Goal: Transaction & Acquisition: Purchase product/service

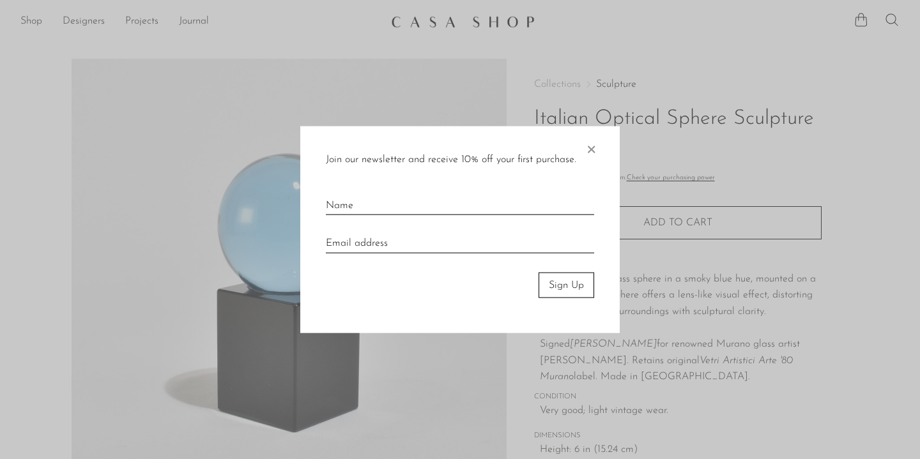
click at [596, 146] on span "×" at bounding box center [590, 146] width 13 height 41
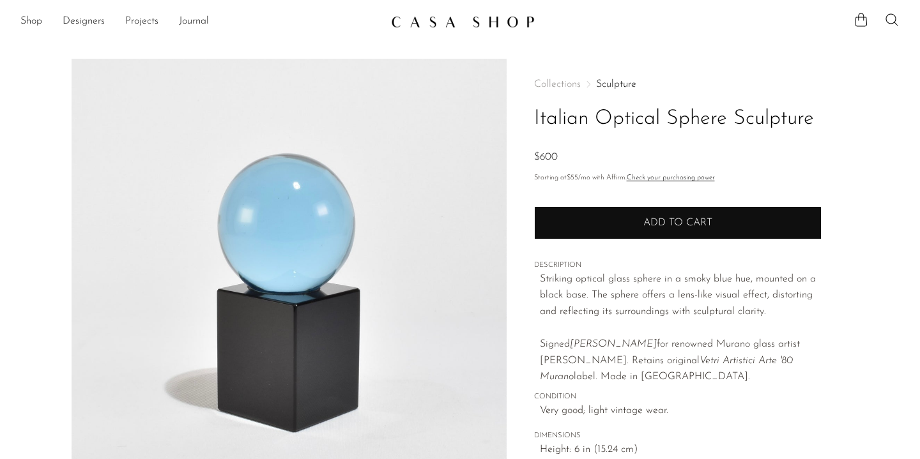
click at [672, 223] on span "Add to cart" at bounding box center [677, 223] width 69 height 10
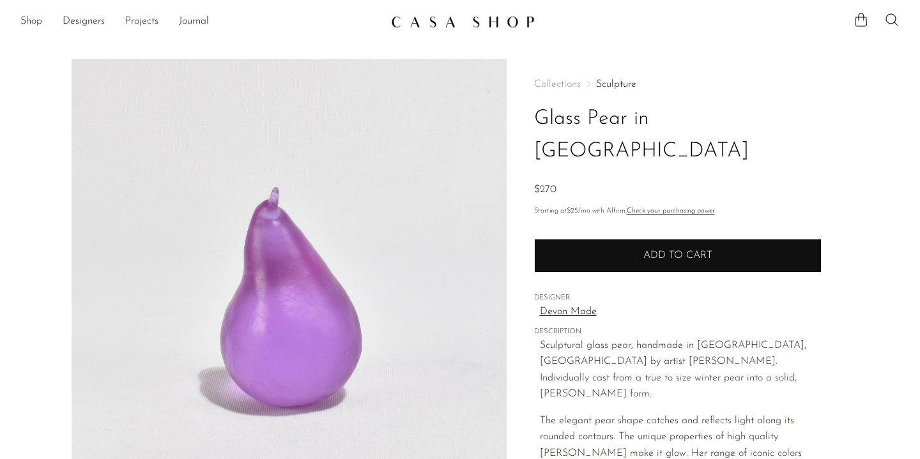
click at [666, 250] on span "Add to cart" at bounding box center [677, 255] width 69 height 10
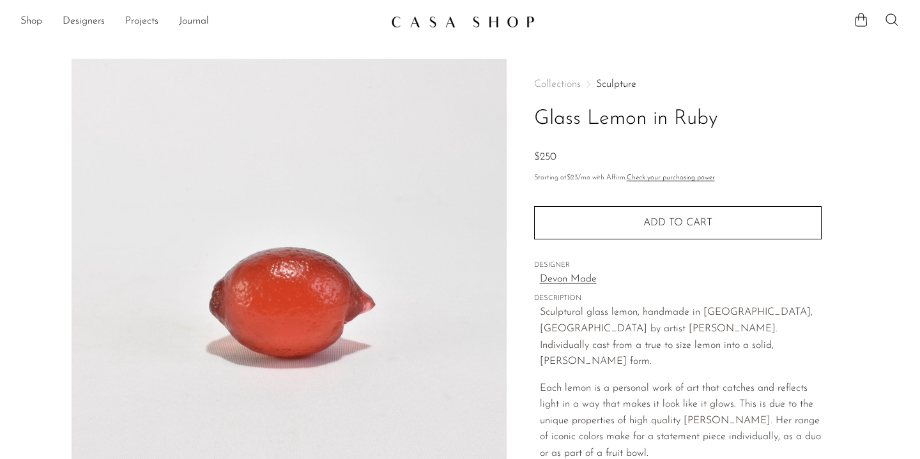
click at [680, 239] on div "Collections Sculpture Glass Lemon in Ruby $250 Starting at $23 /mo with Affirm.…" at bounding box center [677, 341] width 287 height 565
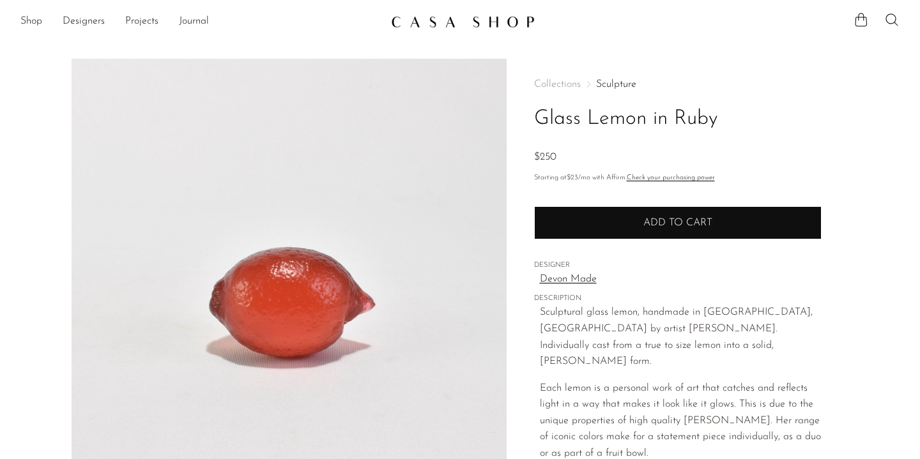
click at [681, 231] on button "Add to cart" at bounding box center [677, 222] width 287 height 33
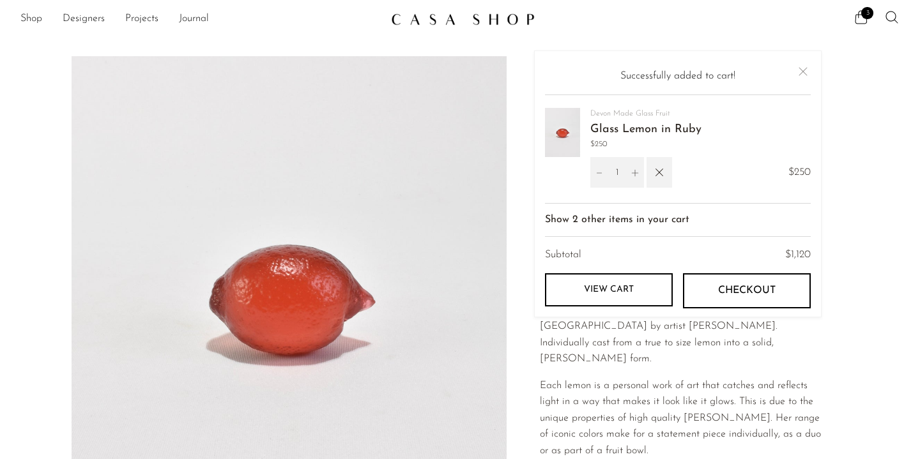
scroll to position [5, 0]
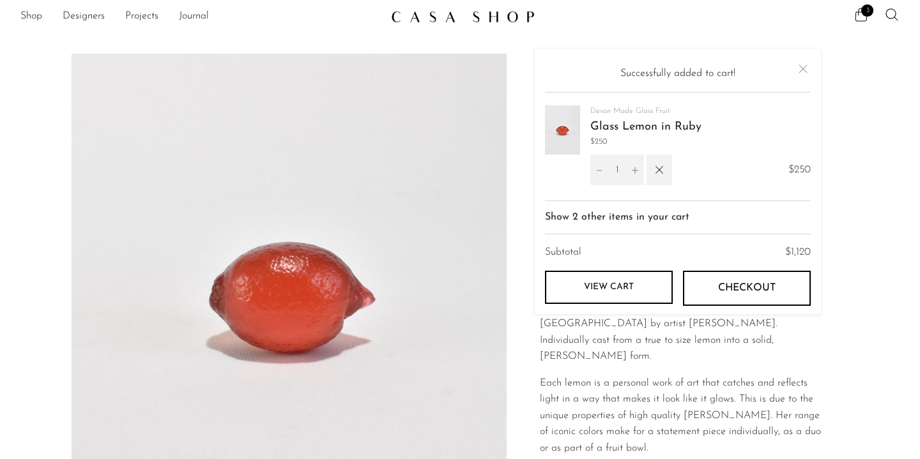
click at [720, 290] on span "Checkout" at bounding box center [746, 288] width 57 height 12
